Goal: Task Accomplishment & Management: Manage account settings

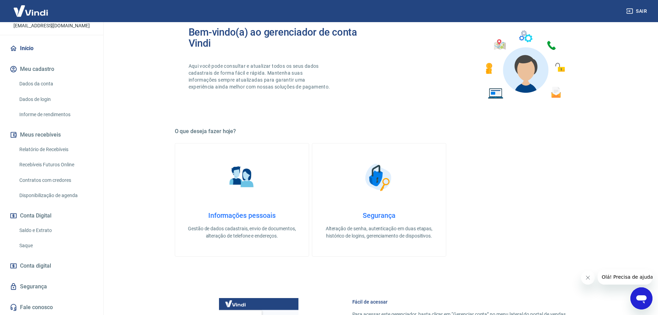
scroll to position [69, 0]
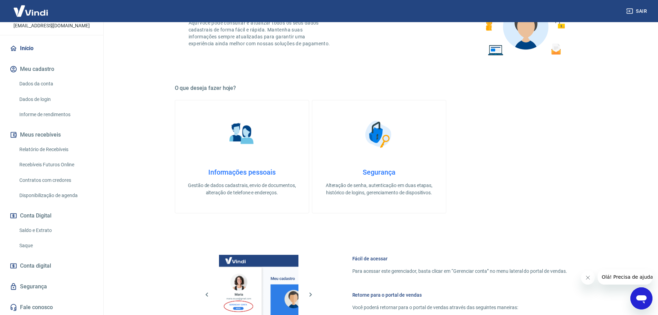
click at [31, 245] on link "Saque" at bounding box center [56, 245] width 78 height 14
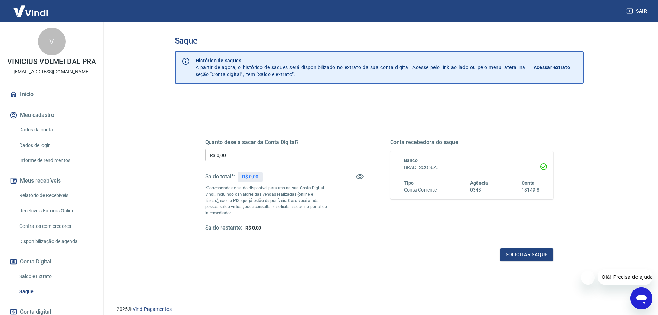
click at [29, 100] on link "Início" at bounding box center [51, 94] width 87 height 15
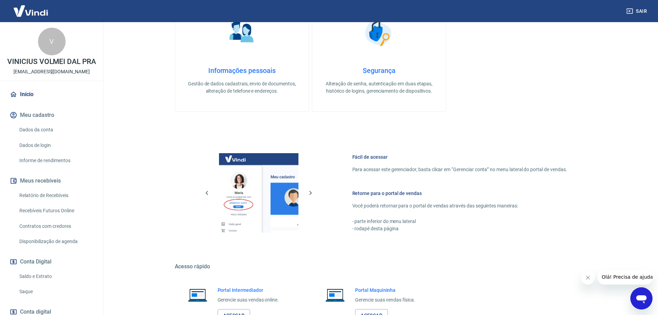
scroll to position [224, 0]
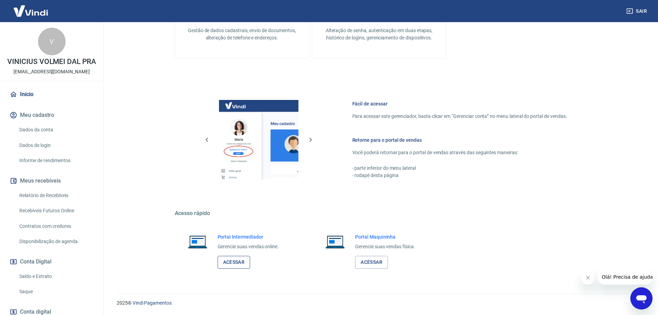
click at [244, 262] on link "Acessar" at bounding box center [234, 262] width 33 height 13
